Goal: Task Accomplishment & Management: Manage account settings

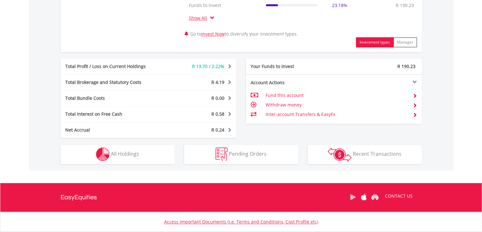
scroll to position [310, 0]
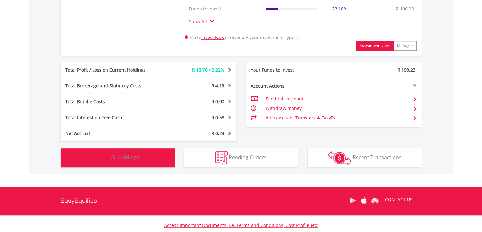
click at [131, 164] on button "Holdings All Holdings" at bounding box center [118, 157] width 114 height 19
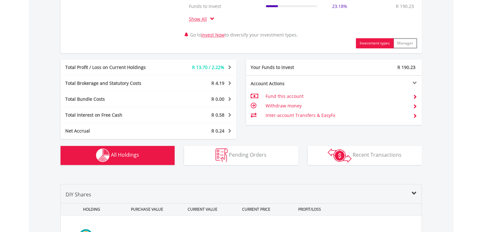
scroll to position [303, 0]
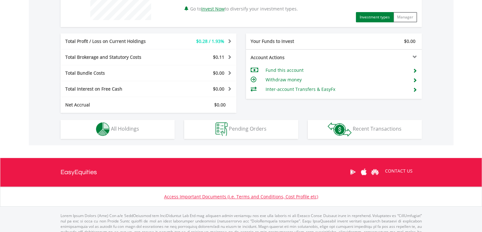
scroll to position [304, 0]
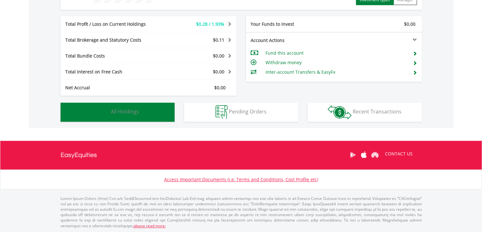
click at [158, 109] on button "Holdings All Holdings" at bounding box center [118, 111] width 114 height 19
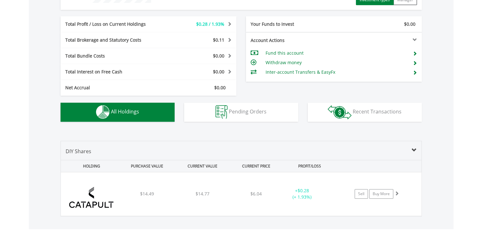
scroll to position [405, 0]
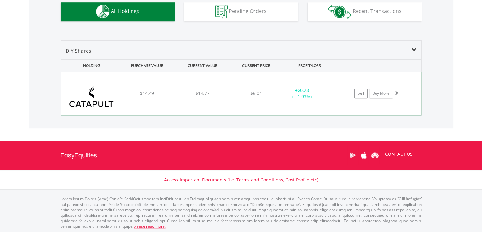
click at [292, 97] on div "+ $0.28 (+ 1.93%)" at bounding box center [302, 93] width 48 height 13
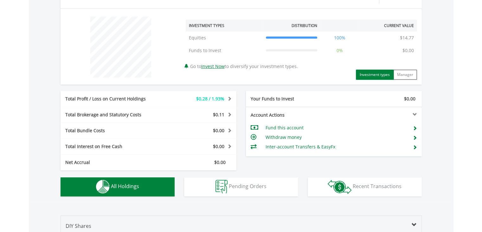
scroll to position [231, 0]
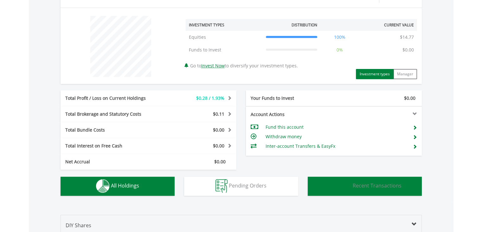
click at [354, 190] on button "Transactions Recent Transactions" at bounding box center [365, 185] width 114 height 19
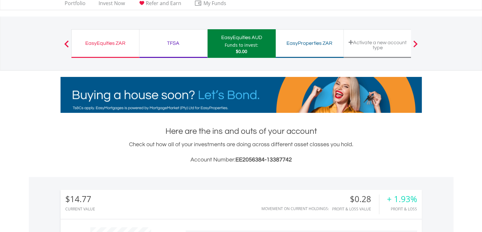
scroll to position [13, 0]
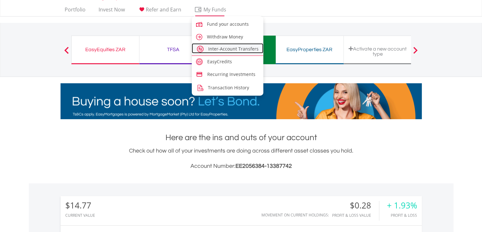
click at [215, 51] on span "Inter-Account Transfers" at bounding box center [233, 49] width 50 height 6
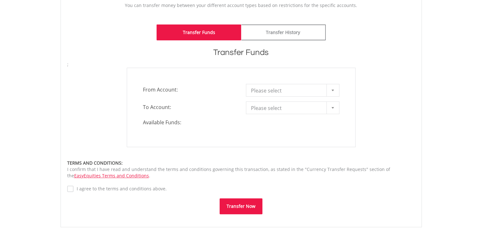
scroll to position [148, 0]
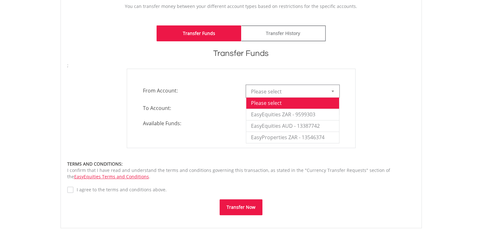
click at [255, 97] on div "Please select Please select EasyEquities ZAR - 9599303 EasyEquities AUD - 13387…" at bounding box center [293, 91] width 94 height 13
click at [257, 97] on div "Please select Please select EasyEquities ZAR - 9599303 EasyEquities AUD - 13387…" at bounding box center [293, 91] width 94 height 13
click at [296, 88] on span "Please select" at bounding box center [288, 91] width 74 height 13
click at [295, 116] on li "EasyEquities ZAR - 9599303" at bounding box center [292, 113] width 93 height 11
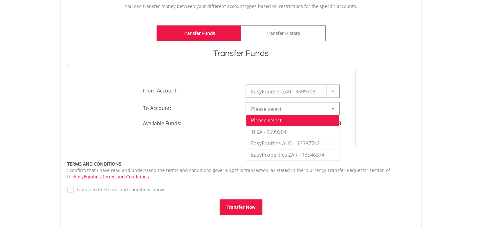
click at [294, 108] on span "Please select" at bounding box center [288, 108] width 74 height 13
click at [295, 141] on li "EasyEquities AUD - 13387742" at bounding box center [292, 142] width 93 height 11
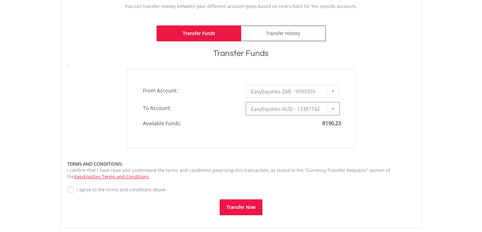
type input "*"
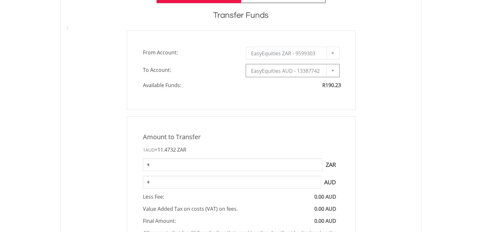
scroll to position [187, 0]
click at [260, 156] on div "Amount to Transfer 1 AUD = 11.4732 ZAR * ZAR You can transfer funds into your o…" at bounding box center [241, 194] width 229 height 158
click at [255, 161] on input "*" at bounding box center [233, 163] width 180 height 13
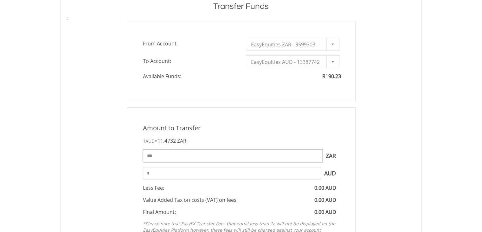
scroll to position [196, 0]
type input "***"
type input "****"
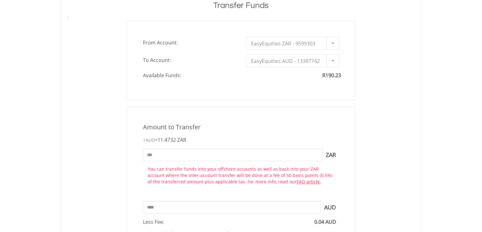
click at [251, 164] on div "Amount to Transfer 1 AUD = 11.4732 ZAR *** ZAR You can transfer funds into your…" at bounding box center [241, 202] width 229 height 193
click at [259, 208] on input "****" at bounding box center [232, 206] width 178 height 13
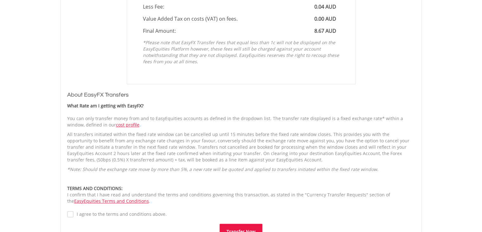
scroll to position [497, 0]
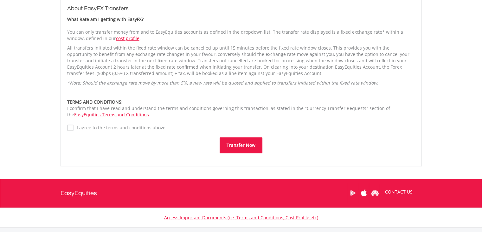
click at [74, 124] on label "I agree to the terms and conditions above." at bounding box center [120, 127] width 93 height 6
click at [243, 143] on button "Transfer Now" at bounding box center [241, 145] width 43 height 16
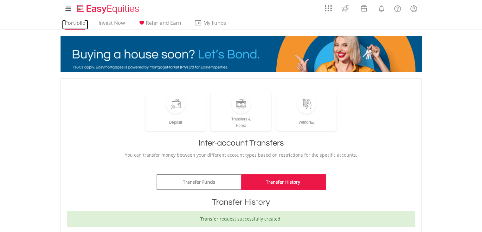
click at [80, 20] on link "Portfolio" at bounding box center [75, 25] width 26 height 10
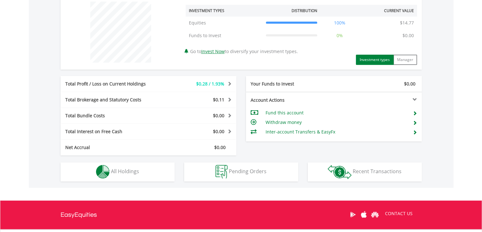
scroll to position [248, 0]
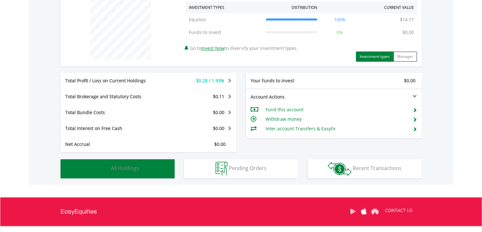
click at [148, 169] on button "Holdings All Holdings" at bounding box center [118, 168] width 114 height 19
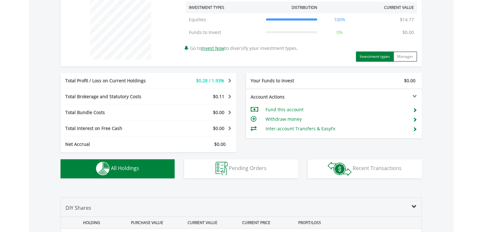
scroll to position [405, 0]
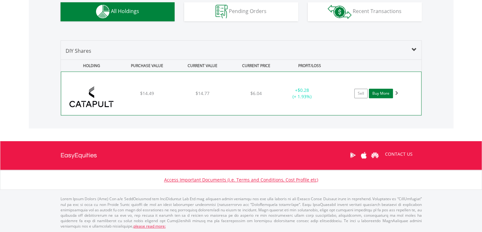
click at [378, 93] on link "Buy More" at bounding box center [381, 93] width 24 height 10
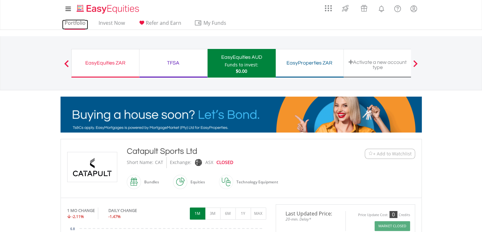
click at [74, 22] on link "Portfolio" at bounding box center [75, 25] width 26 height 10
